Goal: Information Seeking & Learning: Learn about a topic

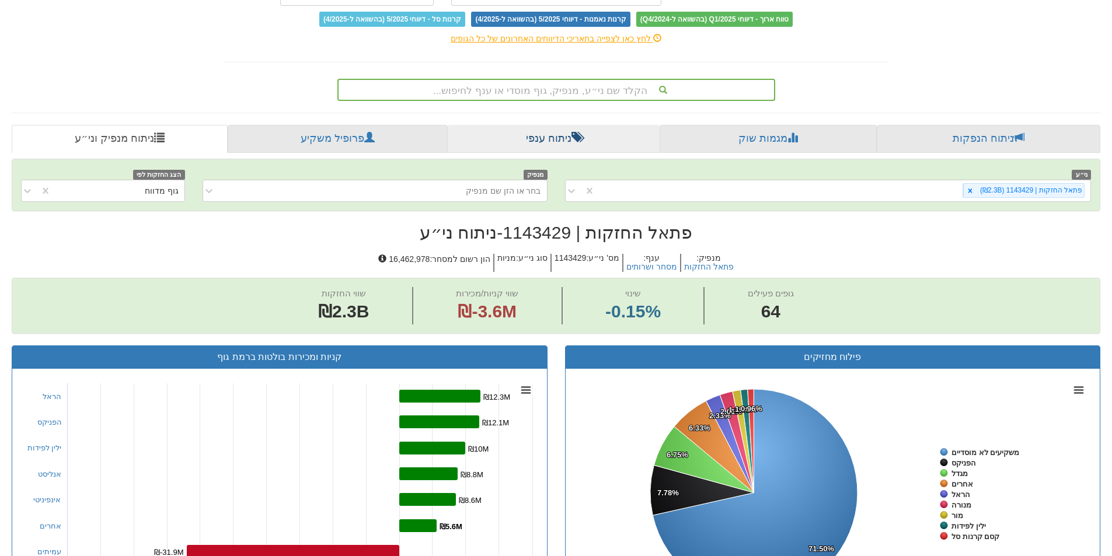
scroll to position [139, 0]
click at [517, 96] on div "הקלד שם ני״ע, מנפיק, גוף מוסדי או ענף לחיפוש..." at bounding box center [555, 91] width 435 height 20
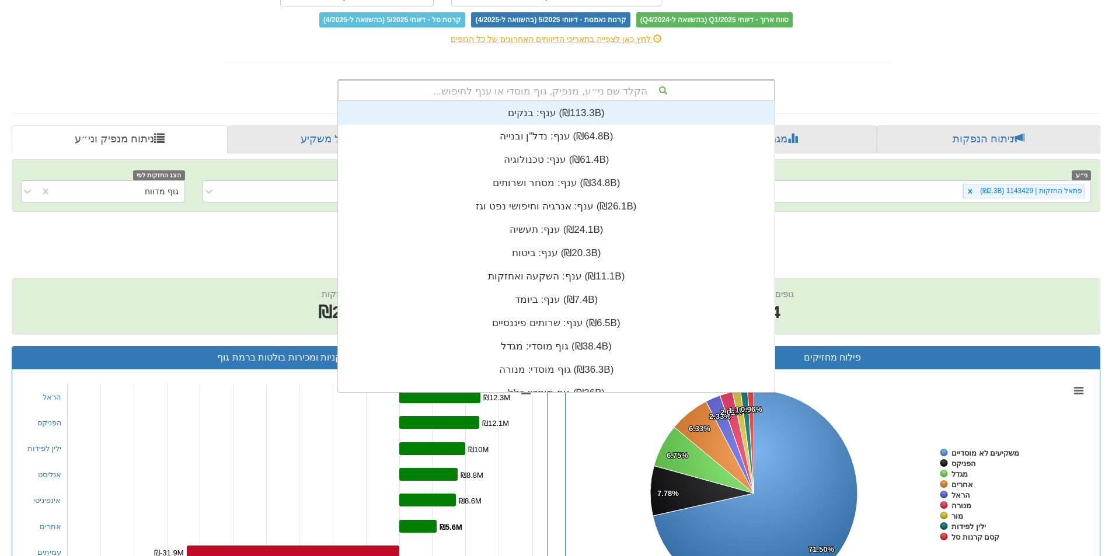
scroll to position [291, 0]
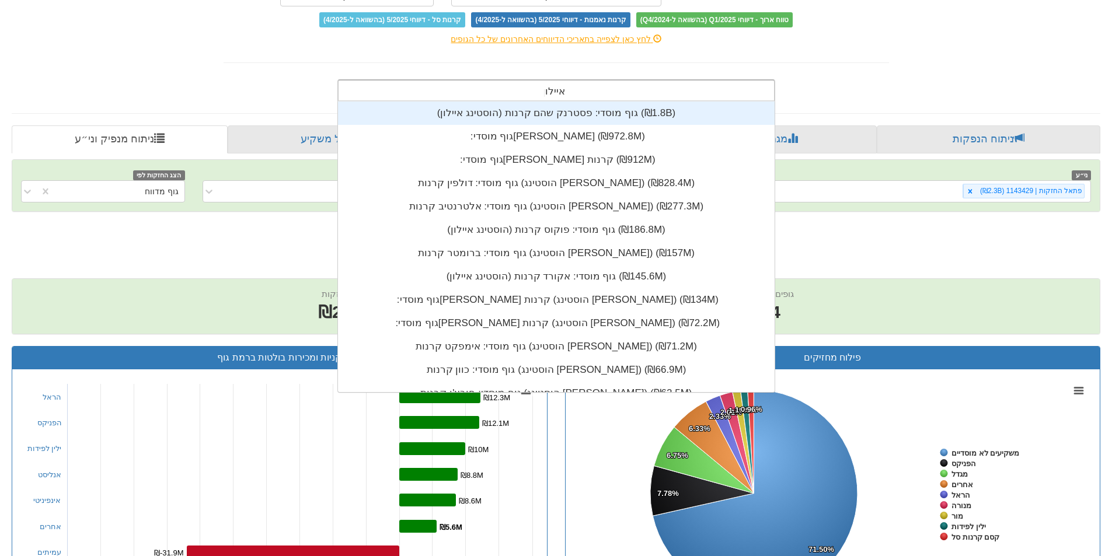
click at [557, 90] on input "איילון" at bounding box center [554, 92] width 21 height 23
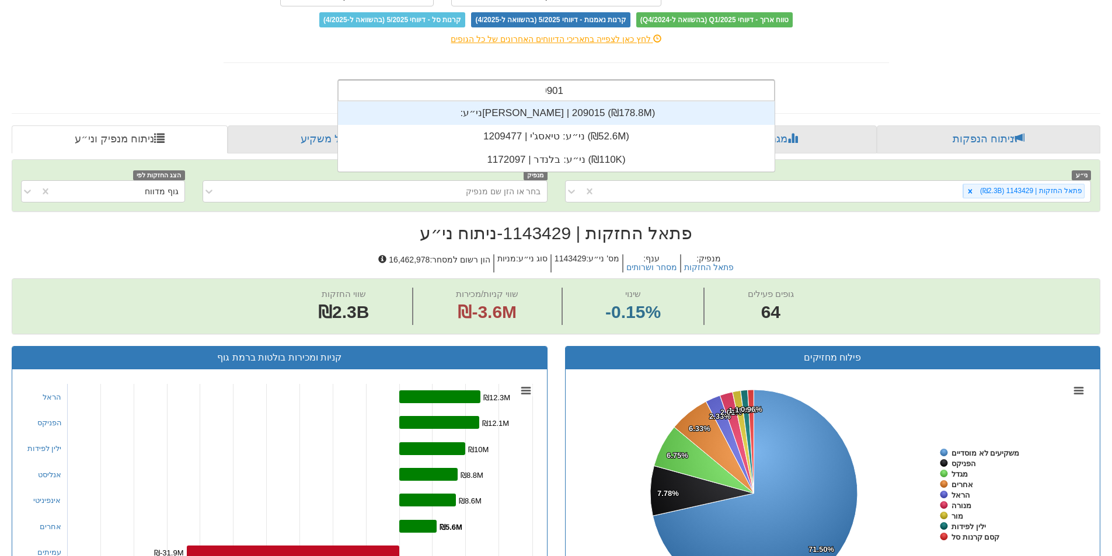
scroll to position [23, 0]
type input "209015"
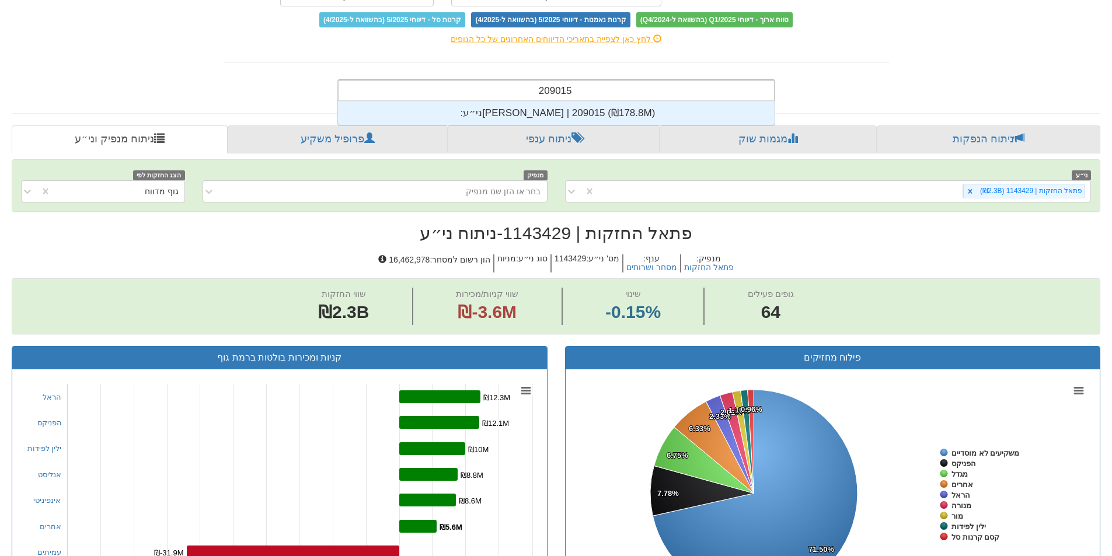
click at [553, 108] on div "ני״ע: ‏[PERSON_NAME] | 209015 ‎(₪178.8M)‎" at bounding box center [556, 113] width 436 height 23
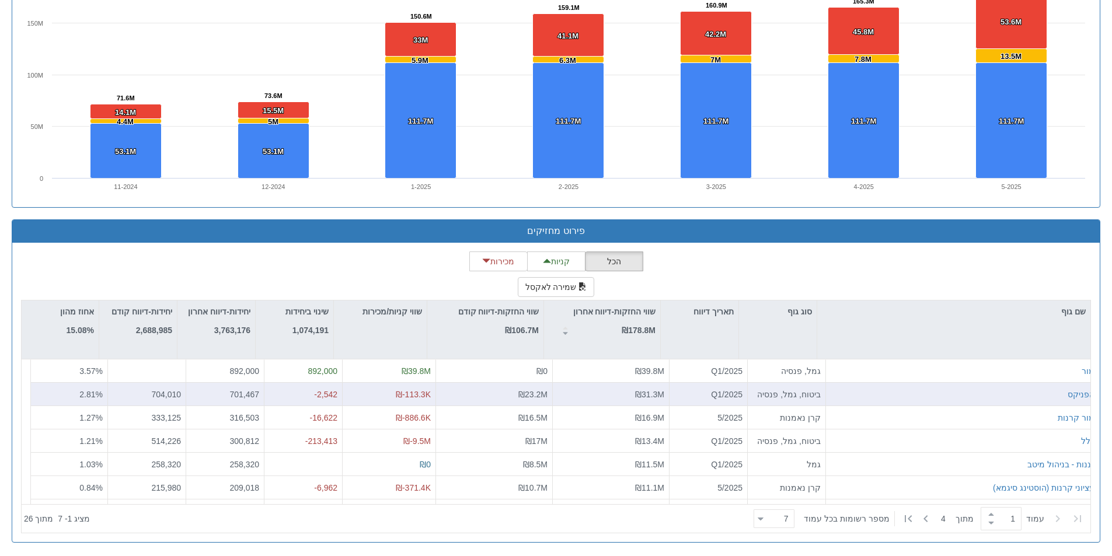
scroll to position [839, 0]
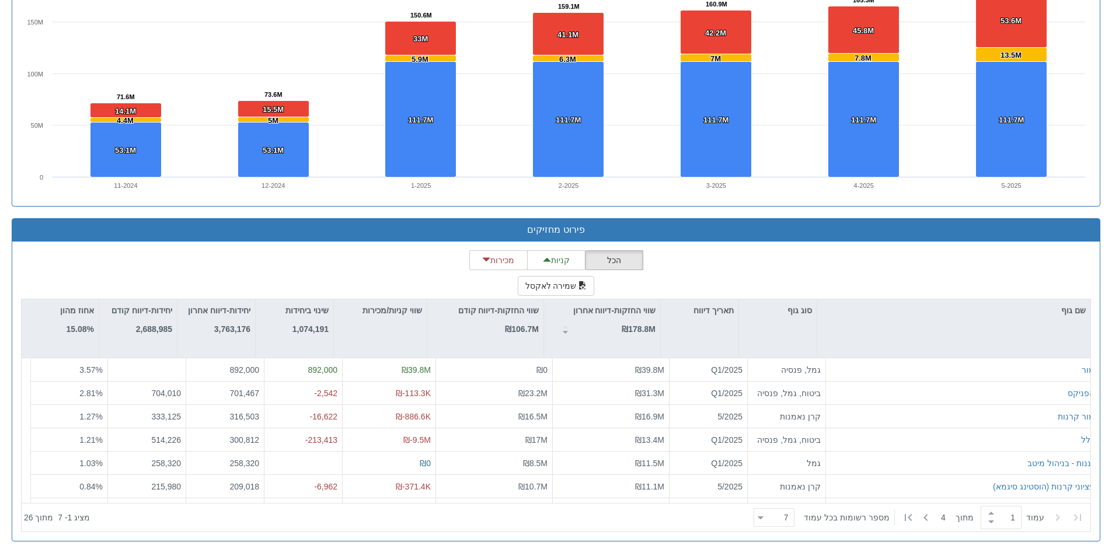
click at [192, 253] on div "הכל קניות מכירות שמירה לאקסל שם גוף סוג גוף תאריך דיווח שווי החזקות-דיווח אחרון…" at bounding box center [556, 391] width 1070 height 282
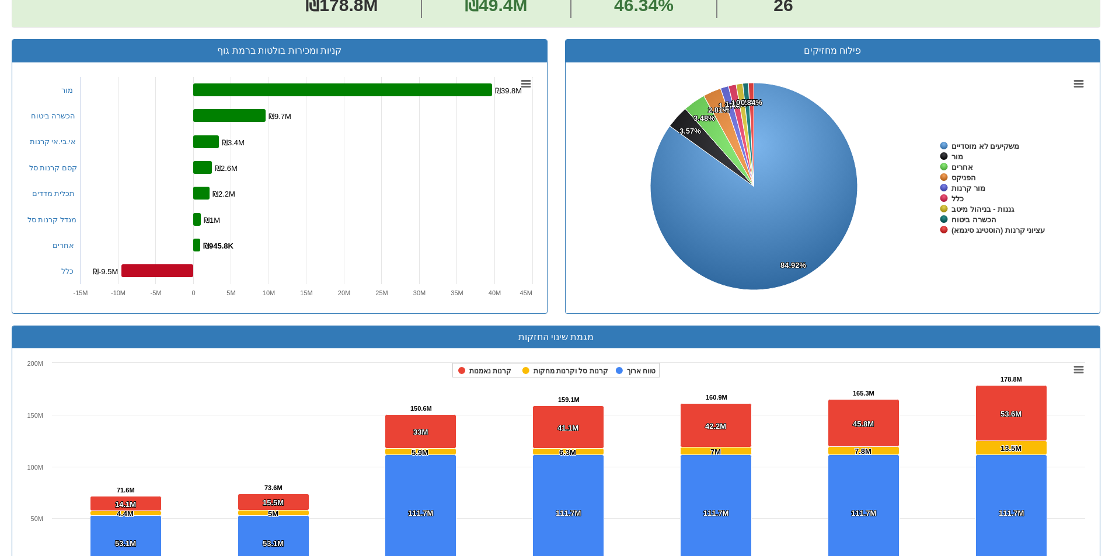
scroll to position [606, 0]
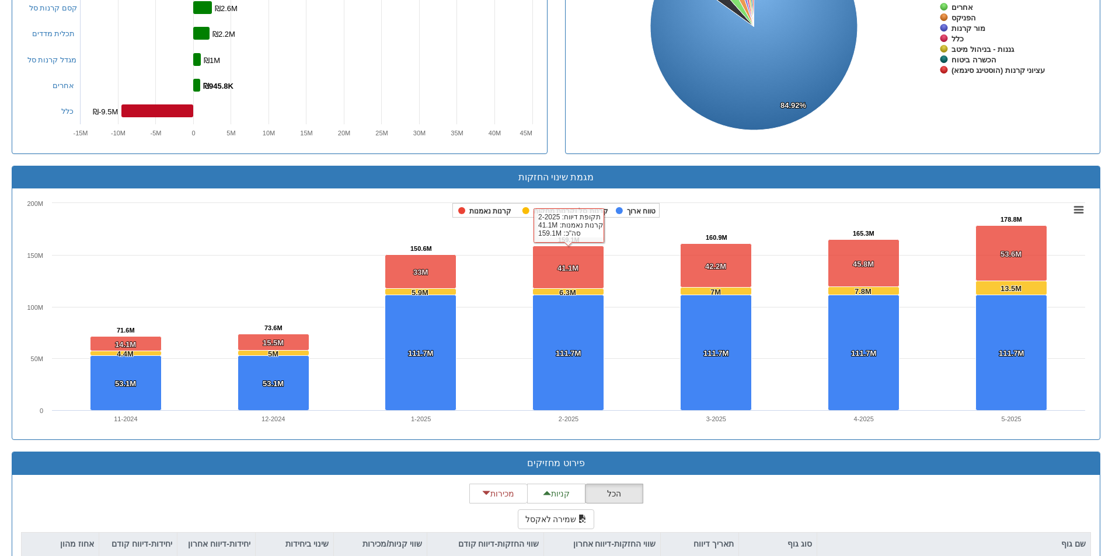
click at [669, 173] on h3 "מגמת שינוי החזקות" at bounding box center [556, 177] width 1070 height 11
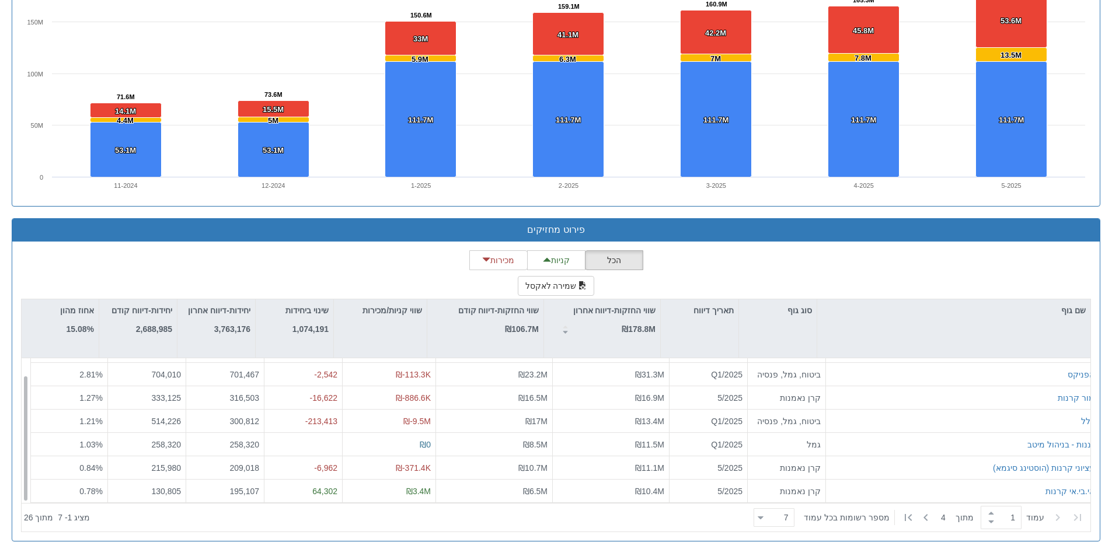
scroll to position [19, 0]
click at [774, 522] on div "7 7" at bounding box center [778, 518] width 30 height 16
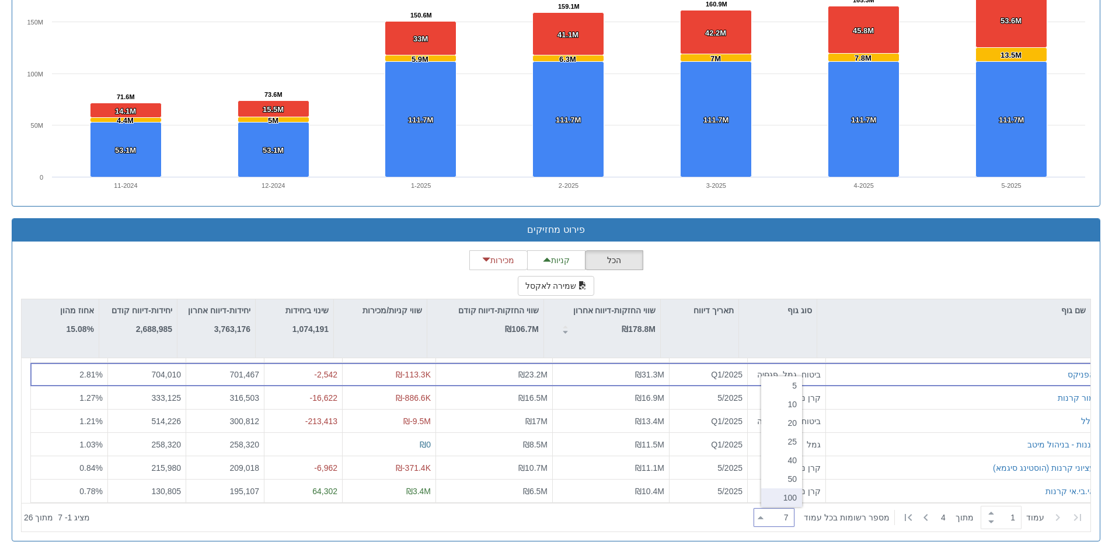
click at [780, 495] on div "100" at bounding box center [781, 497] width 41 height 19
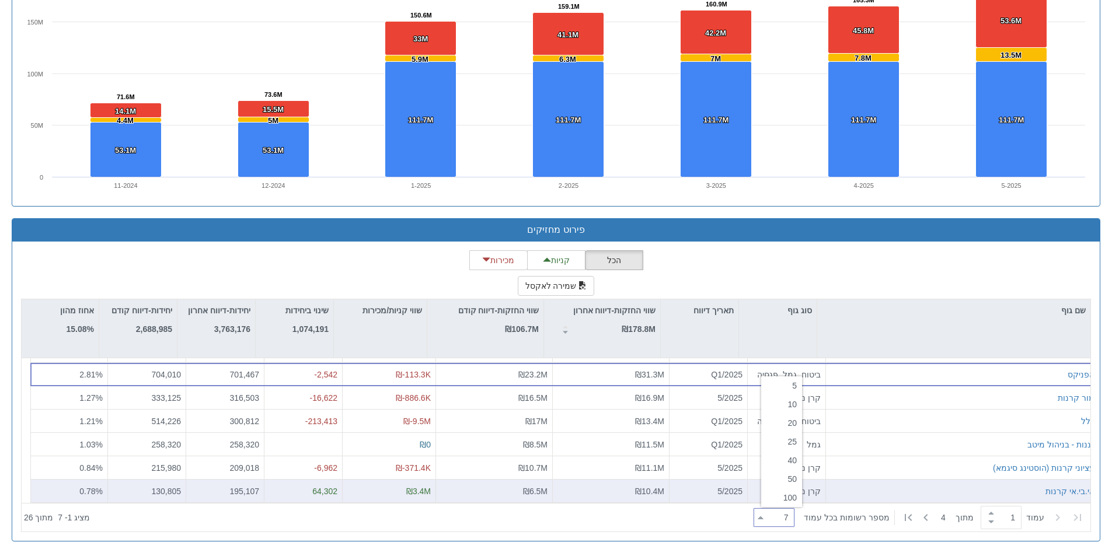
type input "100"
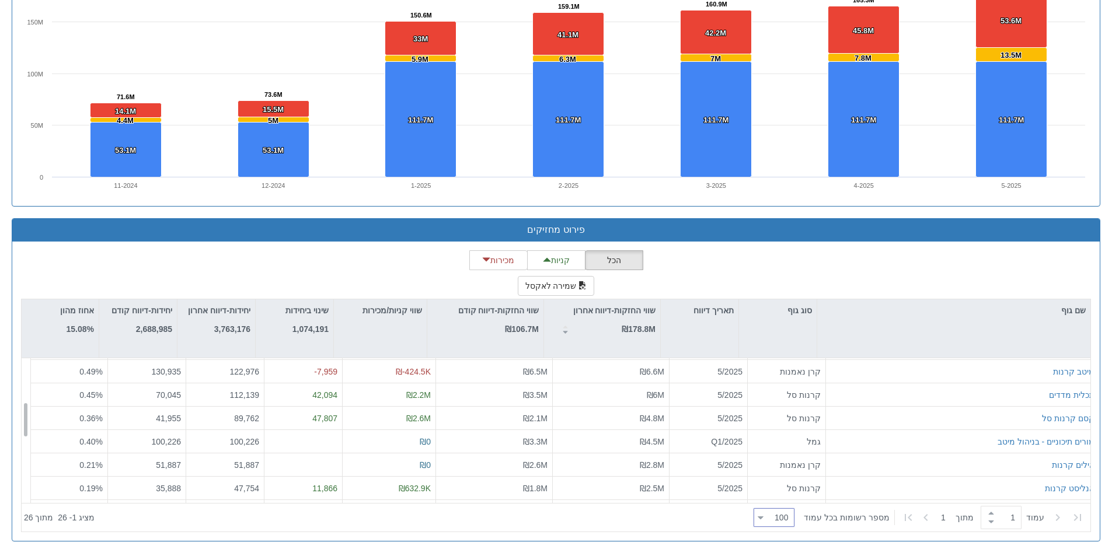
scroll to position [0, 0]
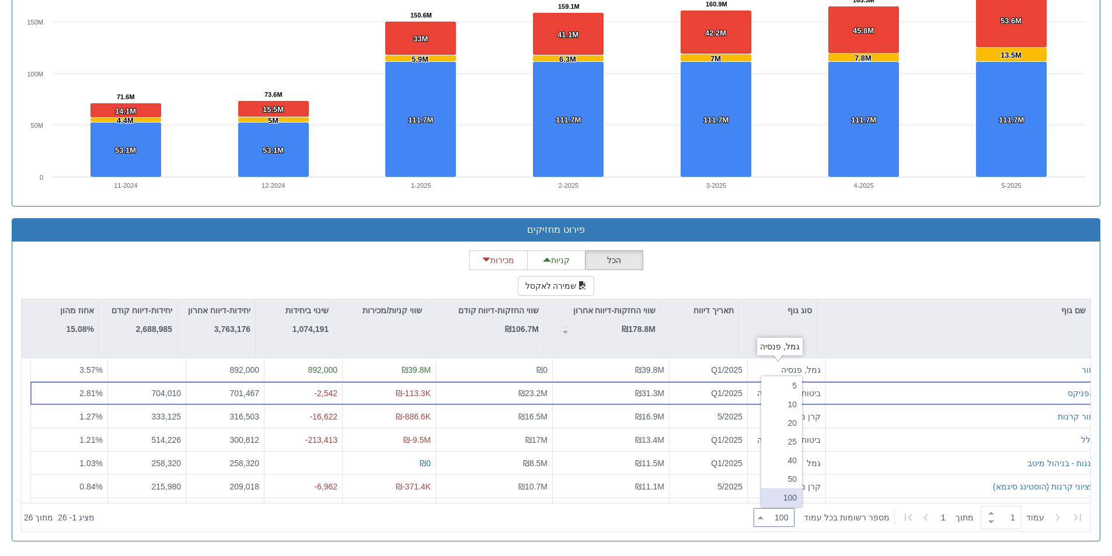
click at [804, 276] on div "הכל קניות מכירות שמירה לאקסל שם גוף סוג גוף תאריך דיווח שווי החזקות-דיווח אחרון…" at bounding box center [556, 391] width 1070 height 282
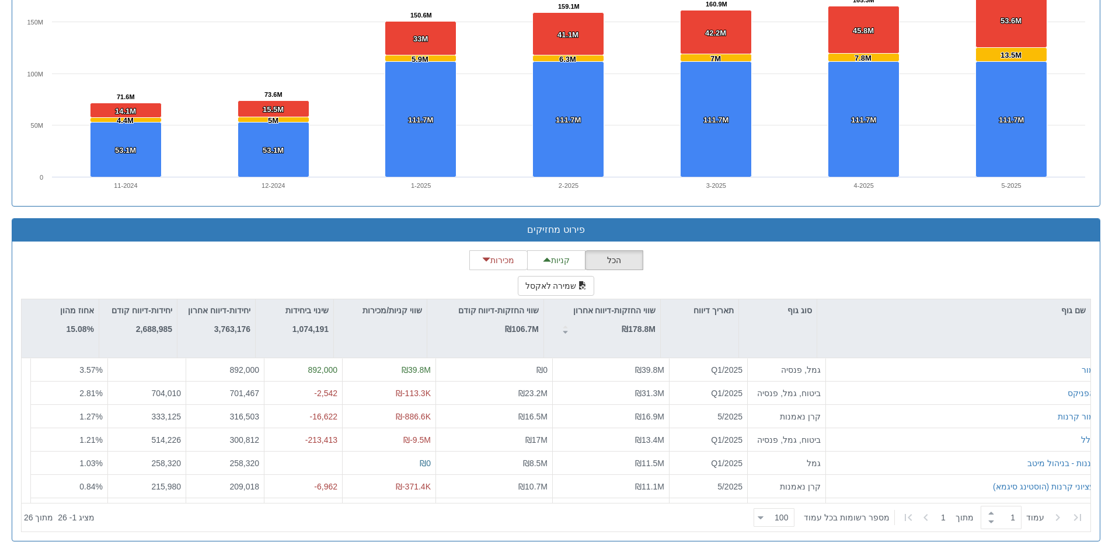
click at [773, 274] on div "הכל קניות מכירות שמירה לאקסל שם גוף סוג גוף תאריך דיווח שווי החזקות-דיווח אחרון…" at bounding box center [556, 391] width 1070 height 282
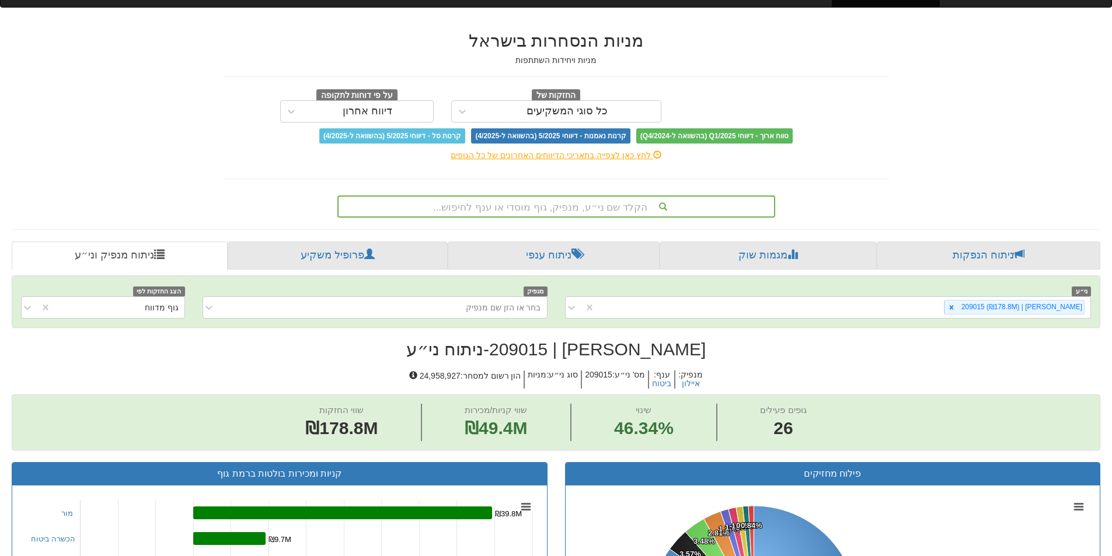
scroll to position [22, 0]
